Goal: Obtain resource: Obtain resource

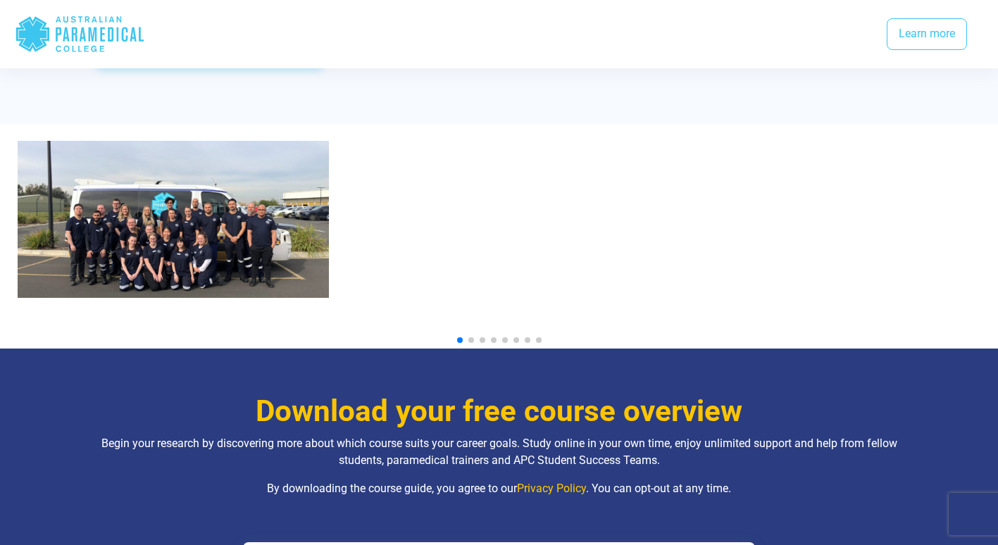
scroll to position [1502, 0]
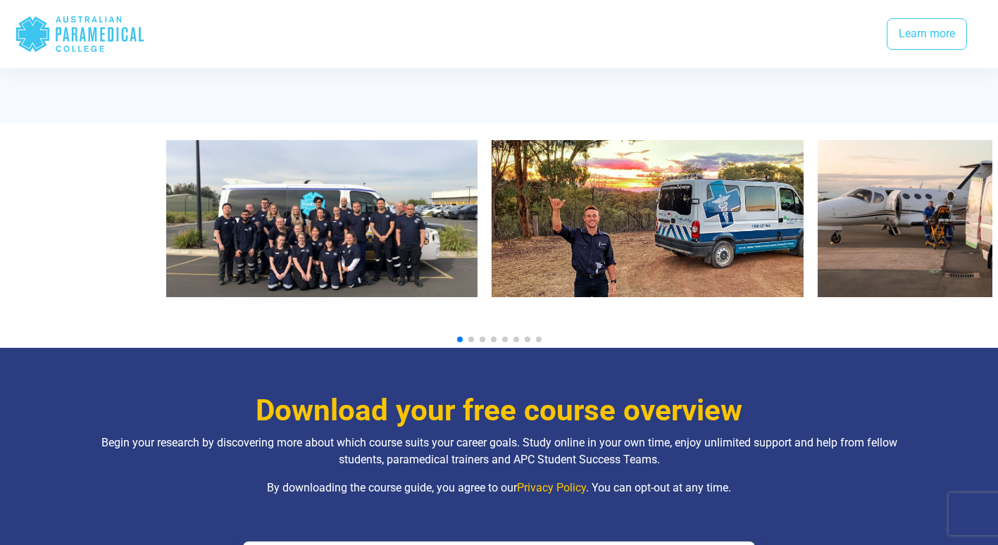
click at [331, 261] on img "1 / 10" at bounding box center [321, 218] width 312 height 157
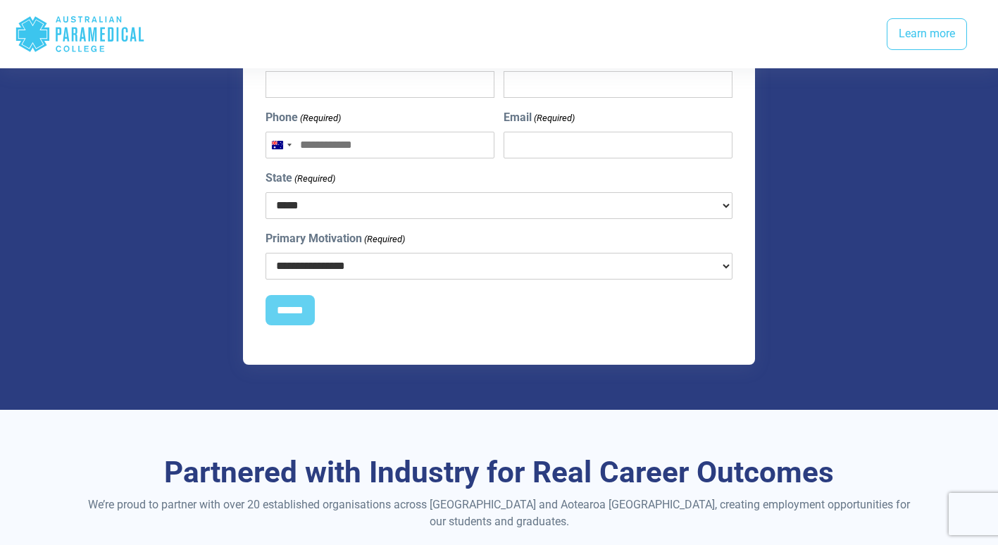
scroll to position [2017, 0]
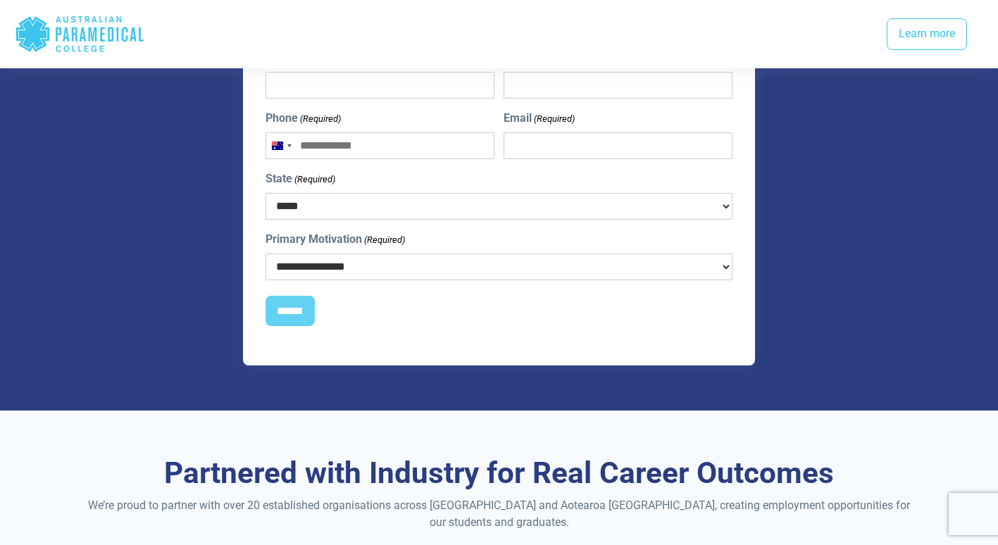
click at [474, 253] on select "**********" at bounding box center [499, 266] width 468 height 27
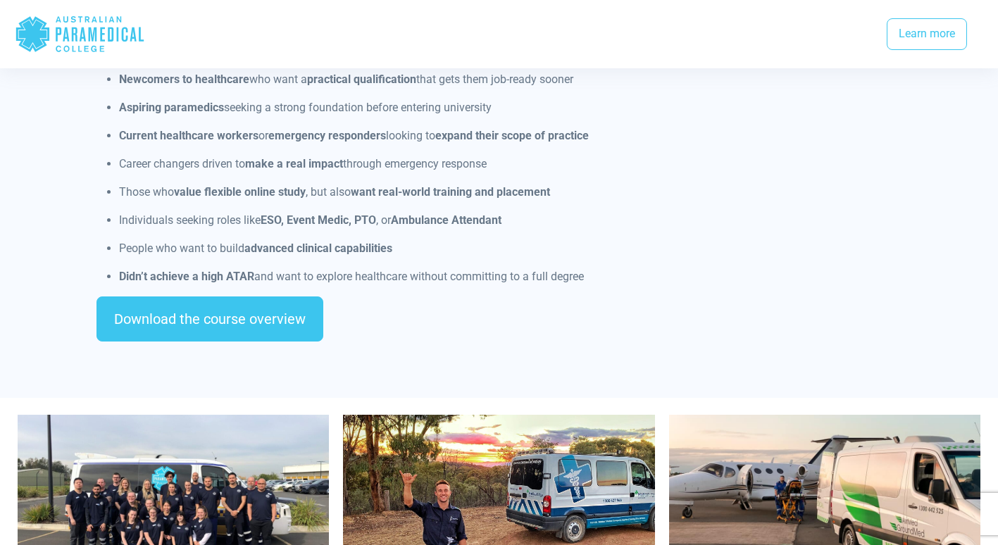
scroll to position [1220, 0]
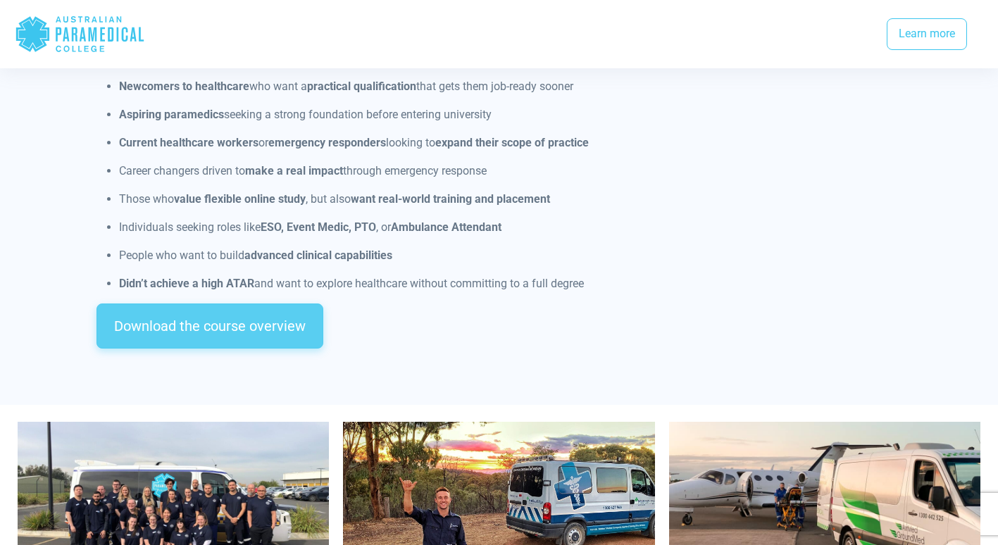
click at [243, 307] on link "Download the course overview" at bounding box center [209, 325] width 227 height 45
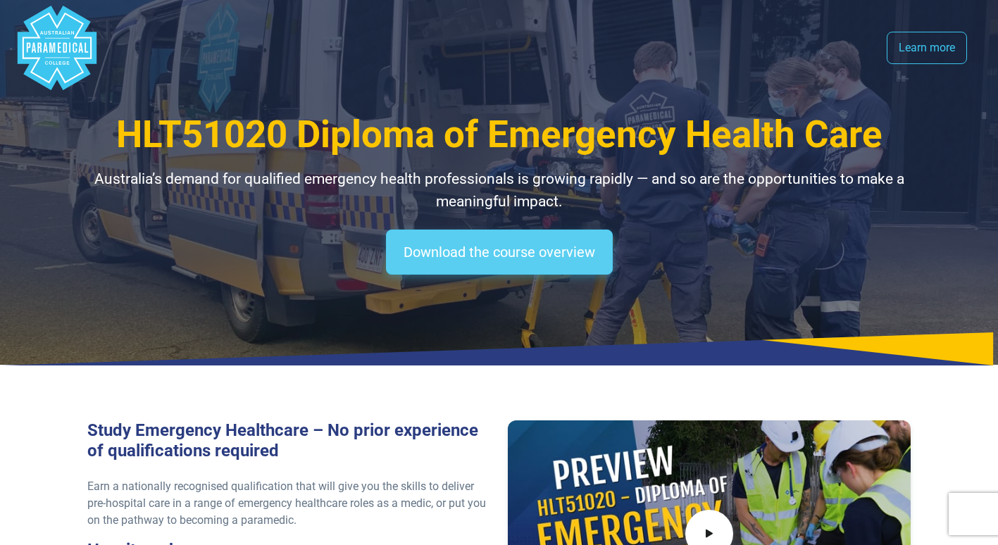
click at [457, 251] on link "Download the course overview" at bounding box center [499, 252] width 227 height 45
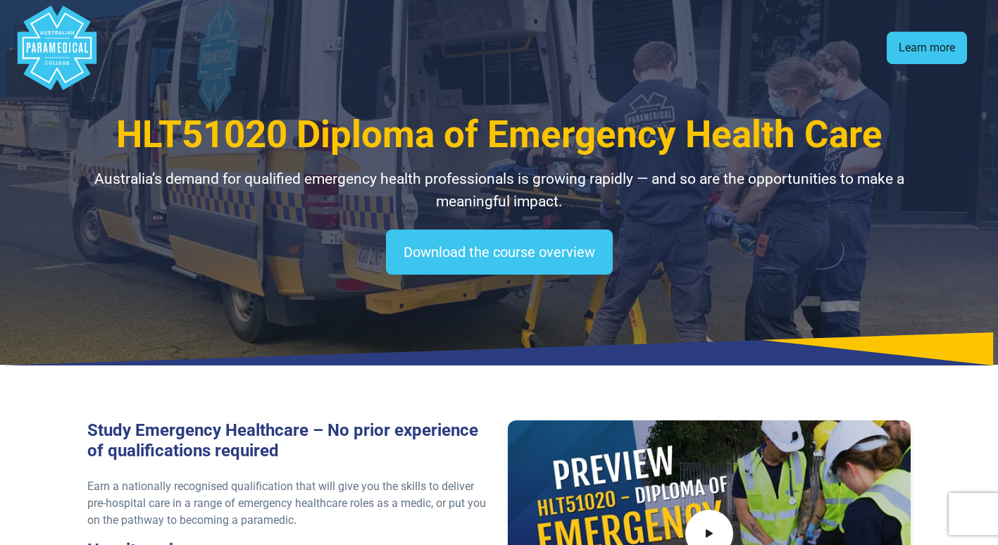
click at [901, 48] on link "Learn more" at bounding box center [927, 48] width 80 height 32
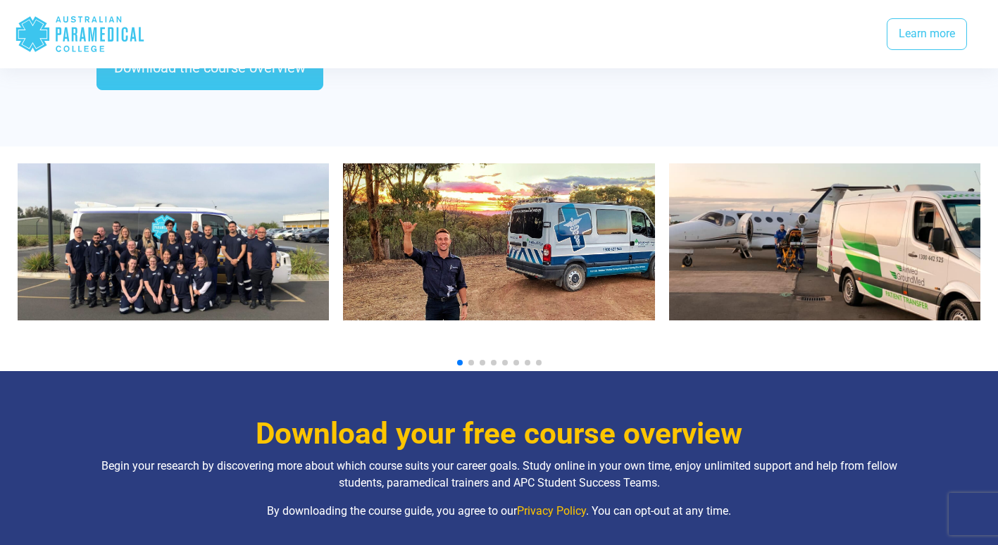
scroll to position [1441, 0]
